Goal: Information Seeking & Learning: Learn about a topic

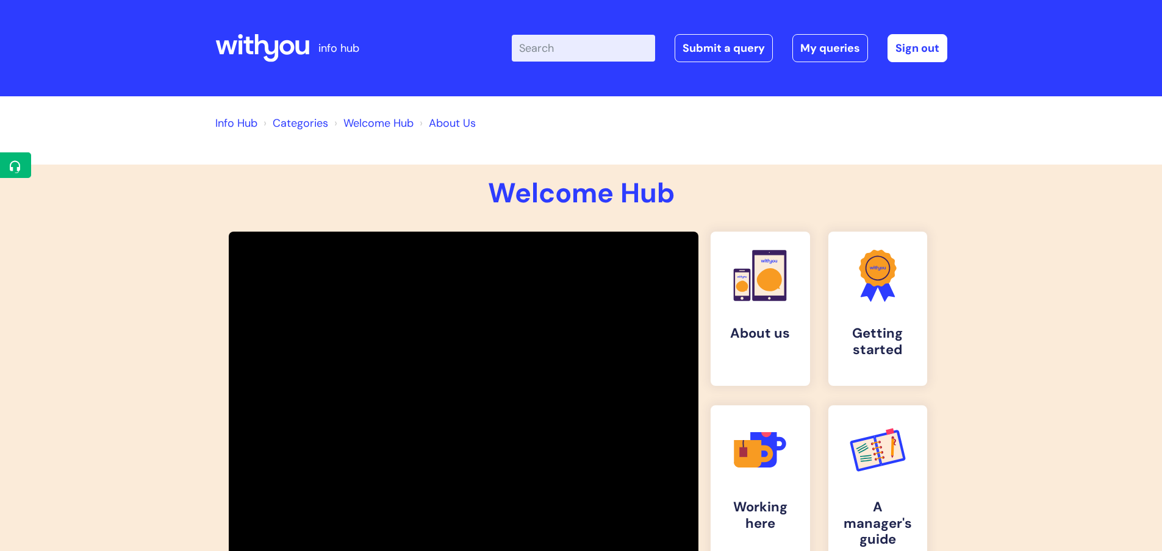
click at [282, 52] on icon at bounding box center [286, 47] width 15 height 15
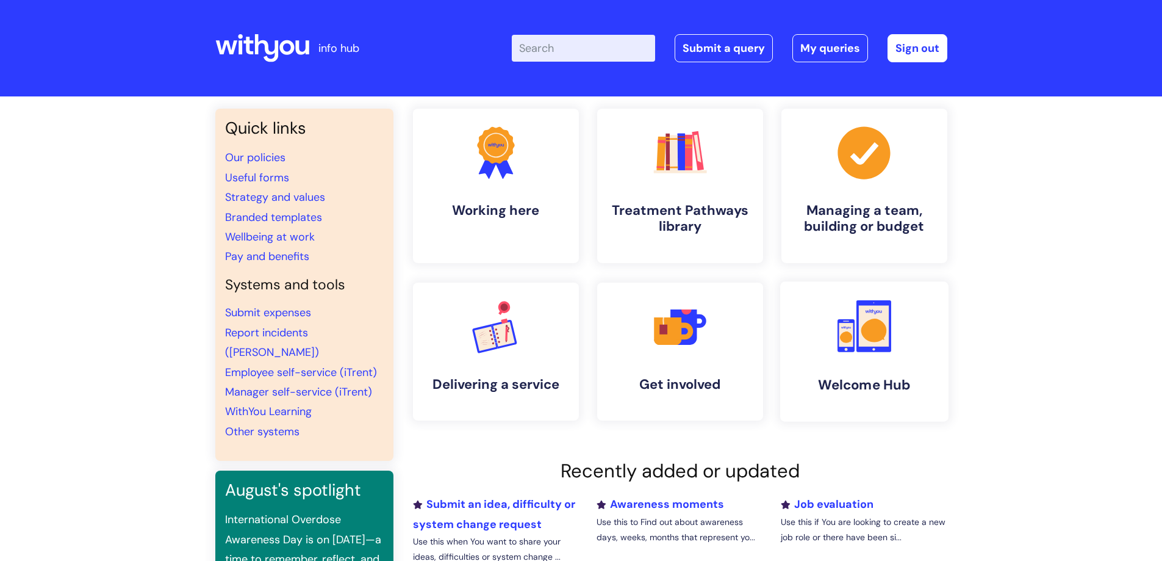
click at [881, 390] on h4 "Welcome Hub" at bounding box center [864, 384] width 149 height 16
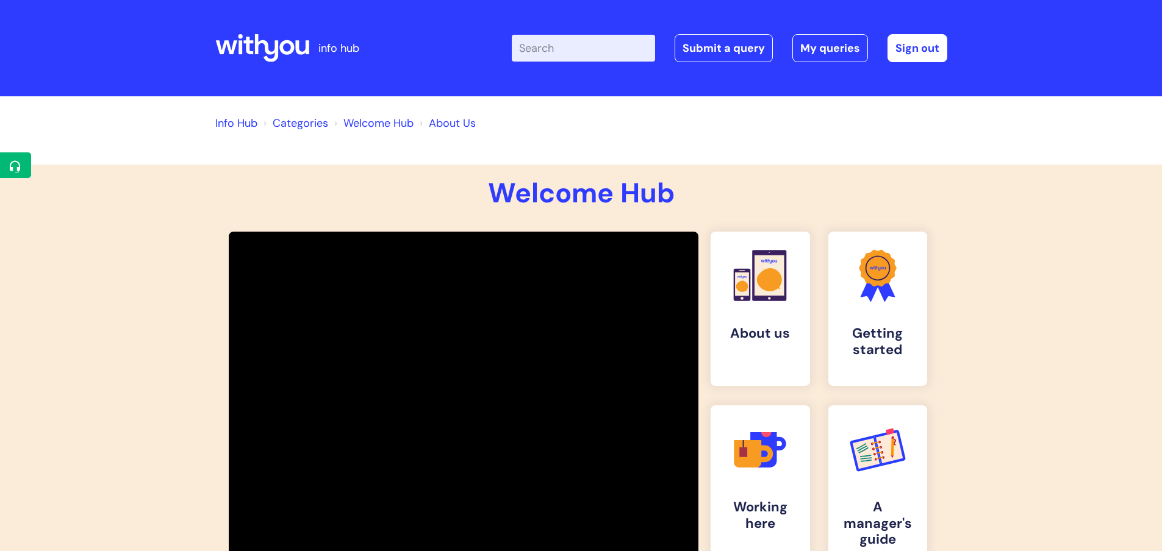
click at [388, 126] on link "Welcome Hub" at bounding box center [378, 123] width 70 height 15
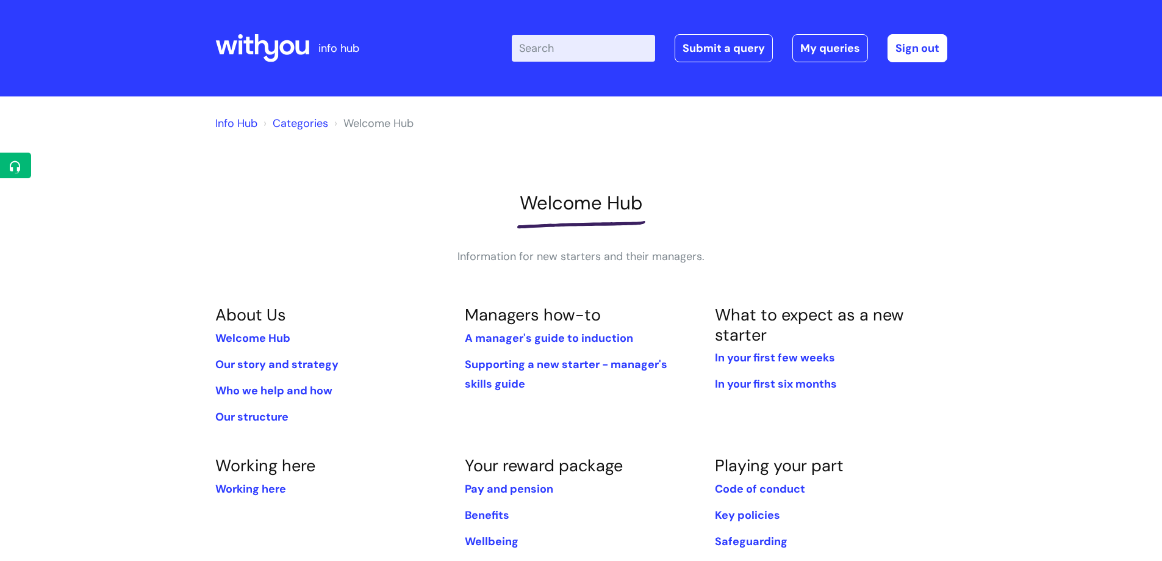
click at [300, 50] on icon at bounding box center [262, 48] width 94 height 29
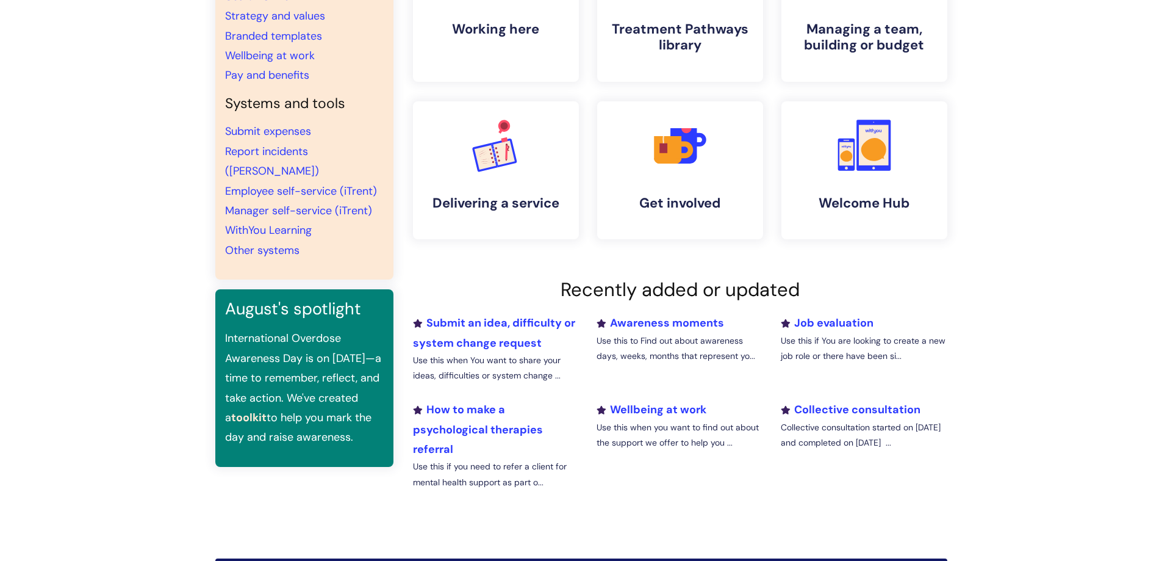
scroll to position [183, 0]
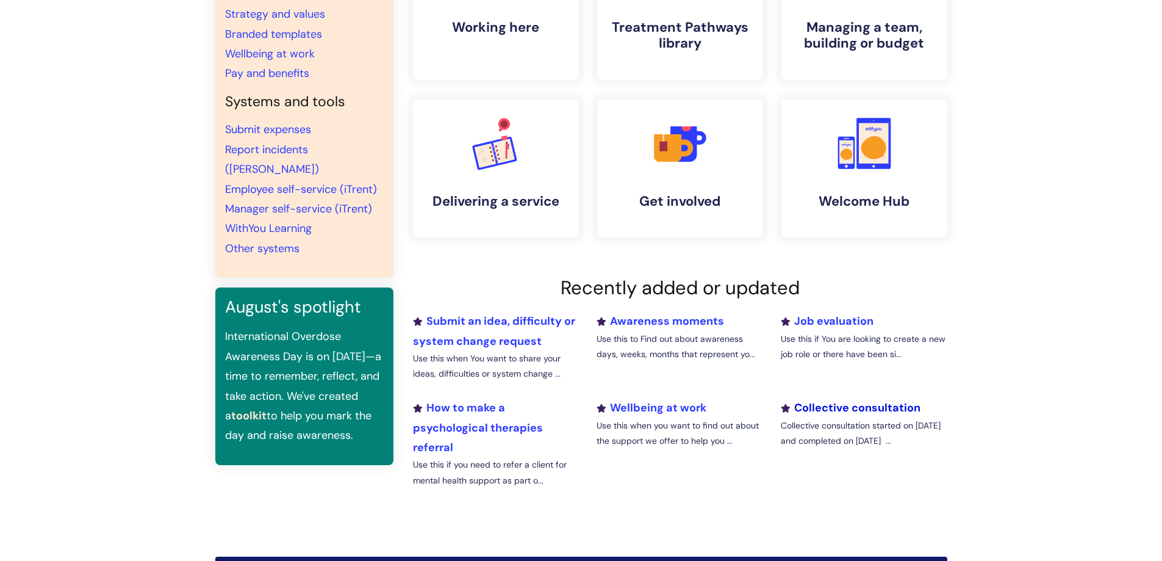
click at [881, 408] on link "Collective consultation" at bounding box center [851, 407] width 140 height 15
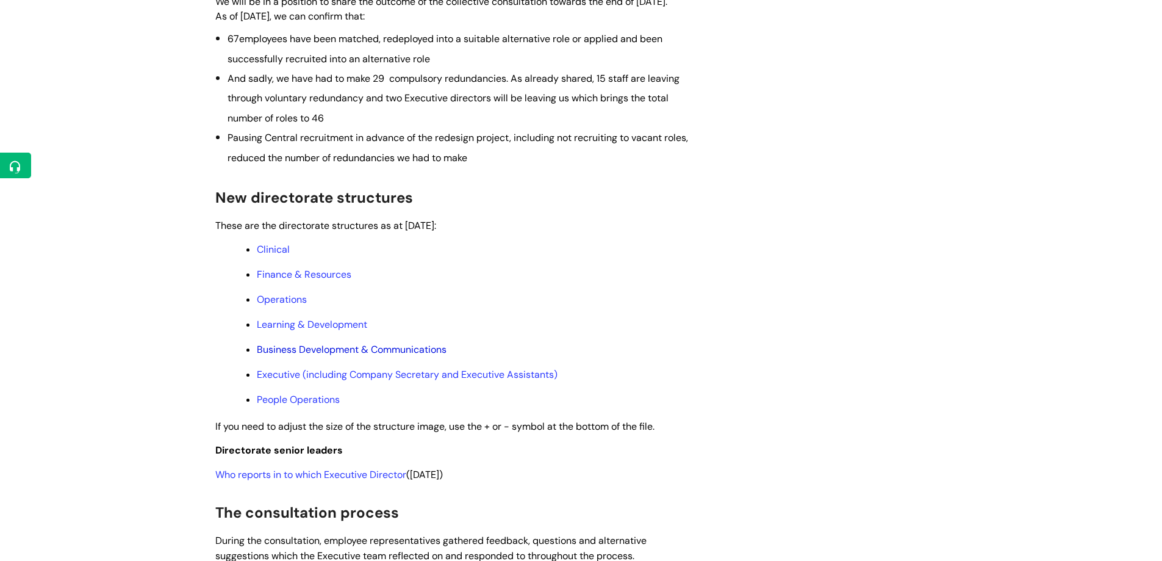
scroll to position [488, 0]
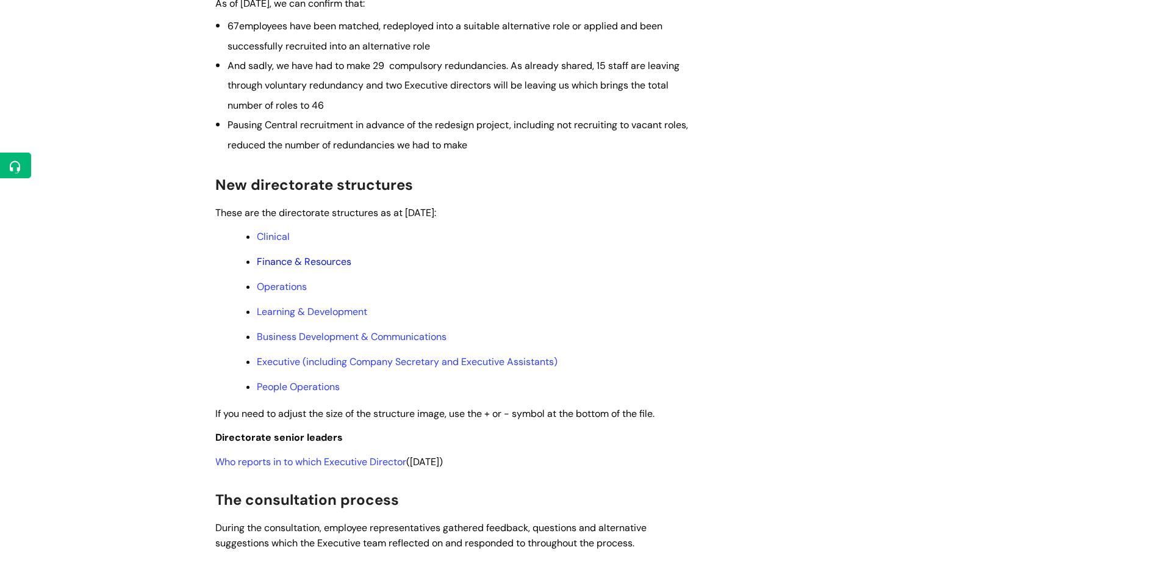
click at [299, 268] on link "Finance & Resources" at bounding box center [304, 261] width 95 height 13
